Goal: Transaction & Acquisition: Purchase product/service

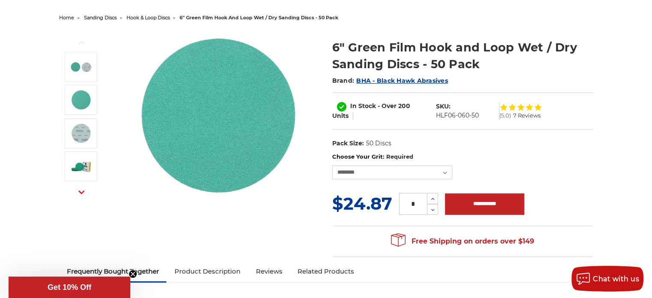
scroll to position [86, 0]
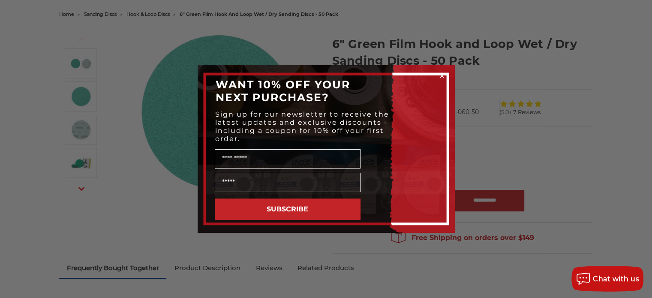
click at [440, 75] on circle "Close dialog" at bounding box center [441, 76] width 8 height 8
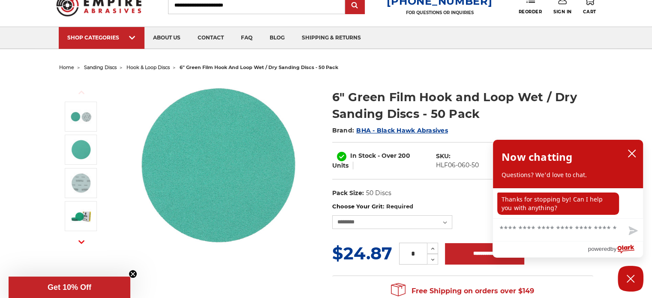
scroll to position [0, 0]
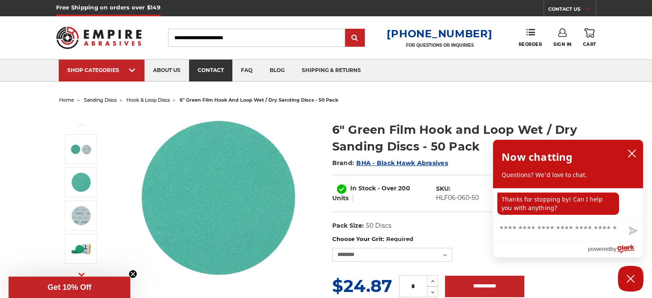
click at [200, 66] on link "contact" at bounding box center [210, 71] width 43 height 22
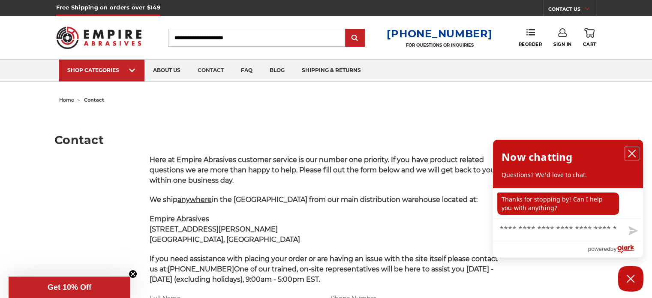
click at [630, 151] on icon "close chatbox" at bounding box center [631, 153] width 9 height 9
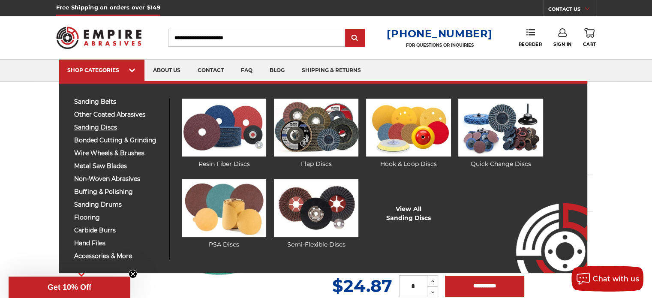
click at [110, 125] on span "sanding discs" at bounding box center [118, 127] width 89 height 6
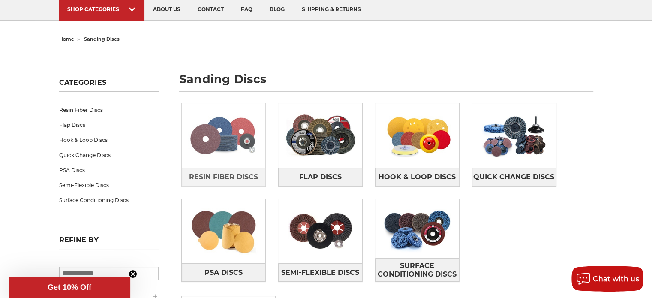
scroll to position [86, 0]
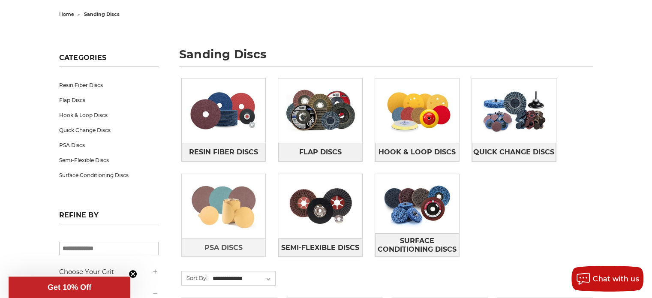
click at [222, 206] on img at bounding box center [224, 206] width 84 height 59
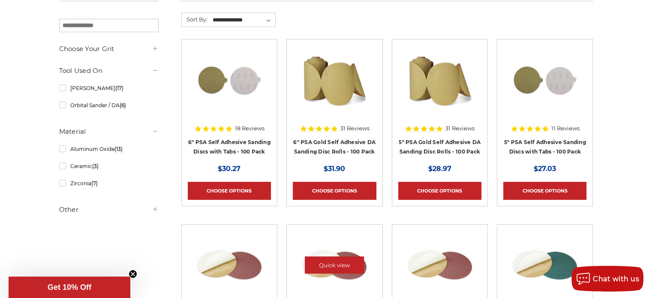
scroll to position [129, 0]
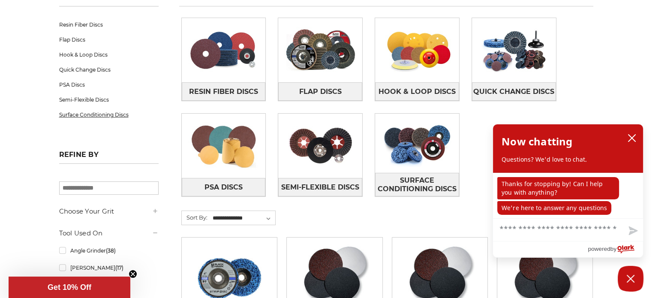
scroll to position [129, 0]
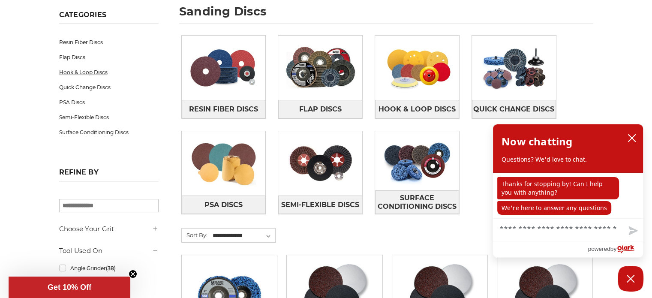
click at [90, 72] on link "Hook & Loop Discs" at bounding box center [108, 72] width 99 height 15
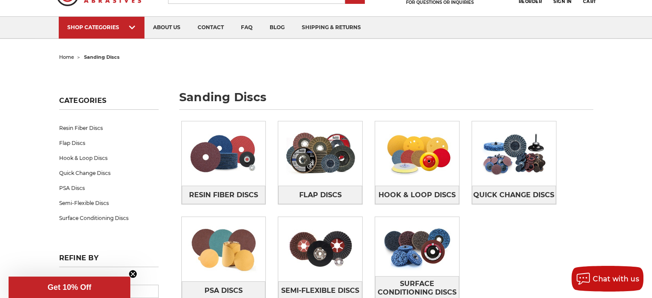
scroll to position [43, 0]
click at [415, 160] on img at bounding box center [417, 153] width 84 height 59
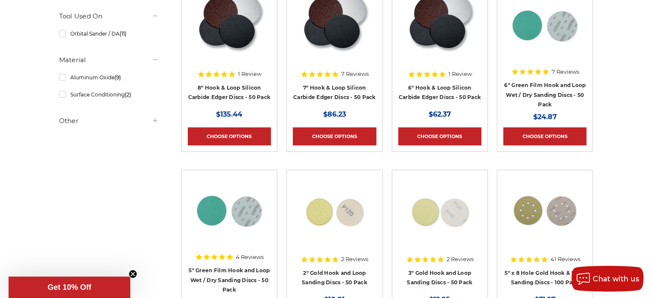
scroll to position [214, 0]
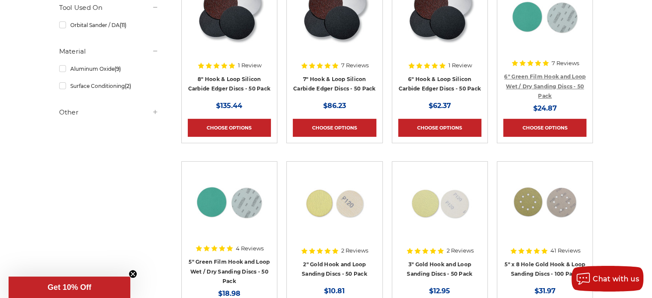
click at [546, 73] on link "6" Green Film Hook and Loop Wet / Dry Sanding Discs - 50 Pack" at bounding box center [544, 86] width 81 height 26
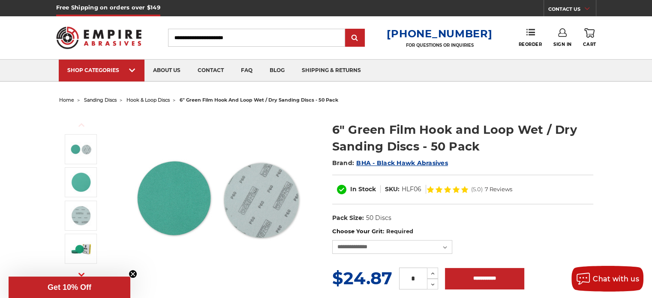
click at [132, 275] on circle "Close teaser" at bounding box center [133, 274] width 8 height 8
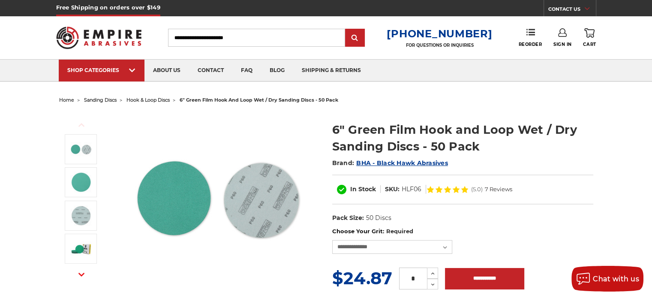
click at [82, 274] on use "button" at bounding box center [81, 273] width 6 height 3
click at [446, 245] on select "**********" at bounding box center [392, 247] width 120 height 14
select select "****"
click at [332, 240] on select "**********" at bounding box center [392, 247] width 120 height 14
